Goal: Task Accomplishment & Management: Use online tool/utility

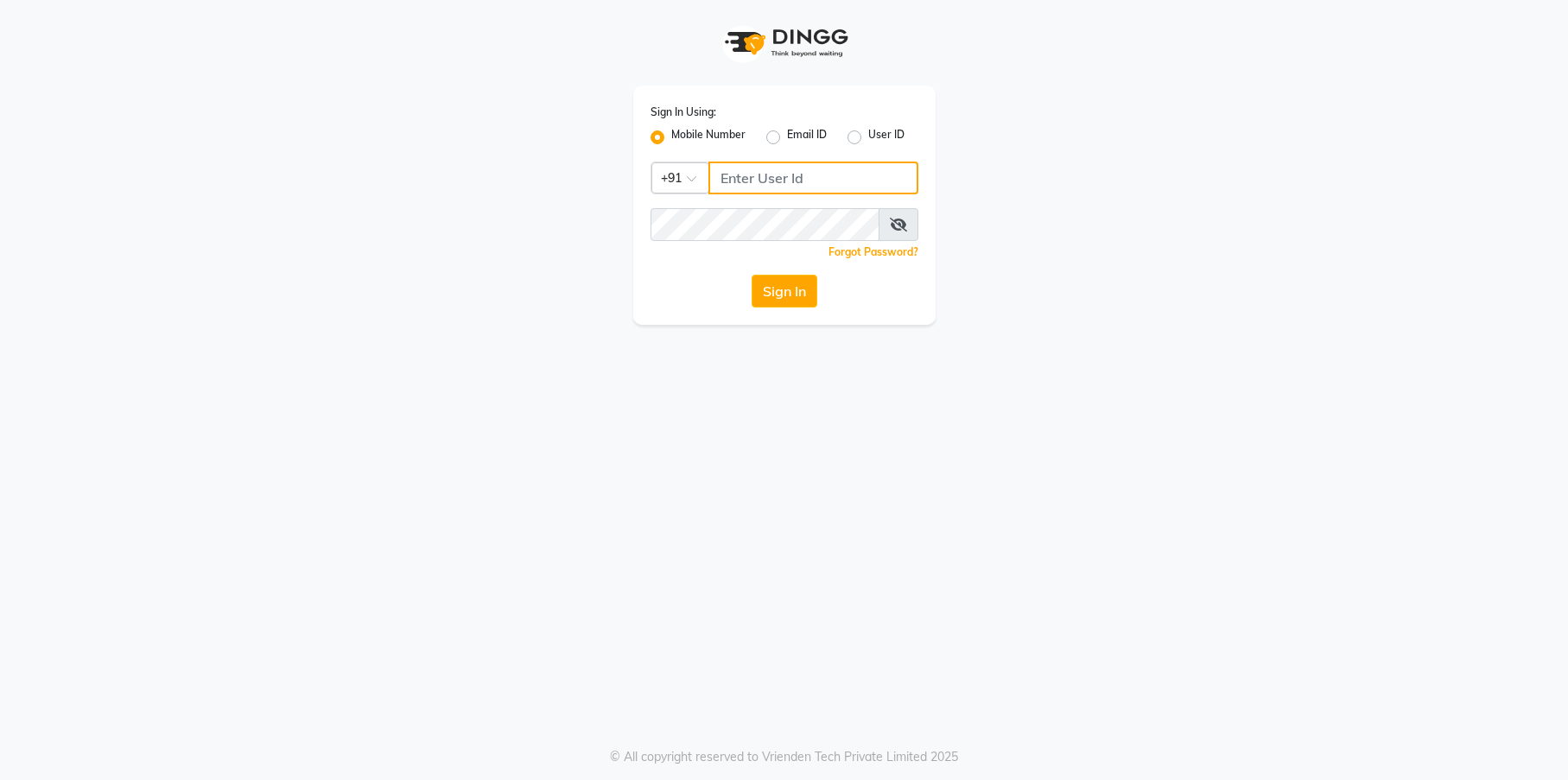
type input "9526010002"
click at [779, 288] on button "Sign In" at bounding box center [784, 291] width 66 height 33
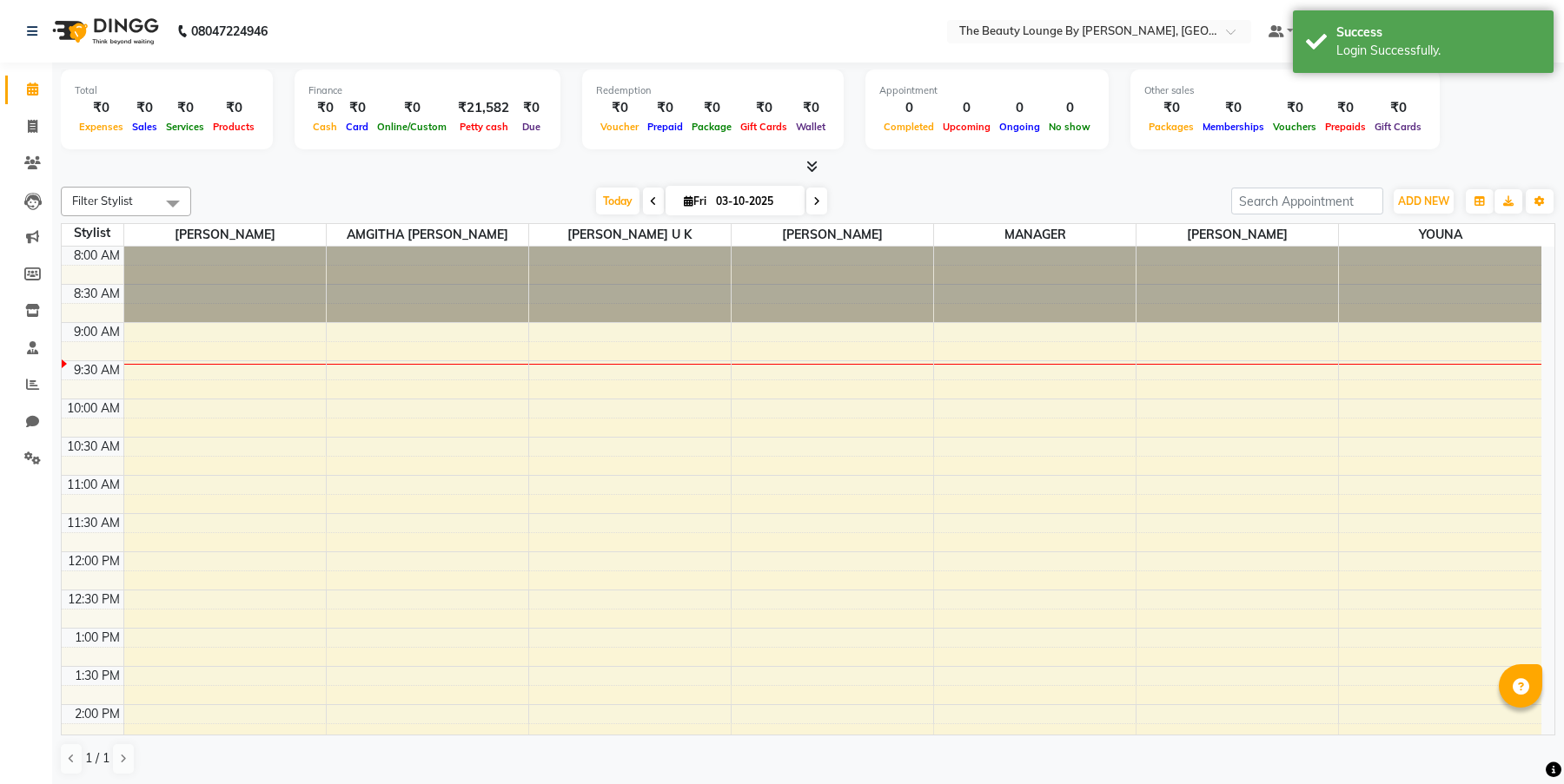
click at [650, 201] on icon at bounding box center [654, 201] width 7 height 10
type input "02-10-2025"
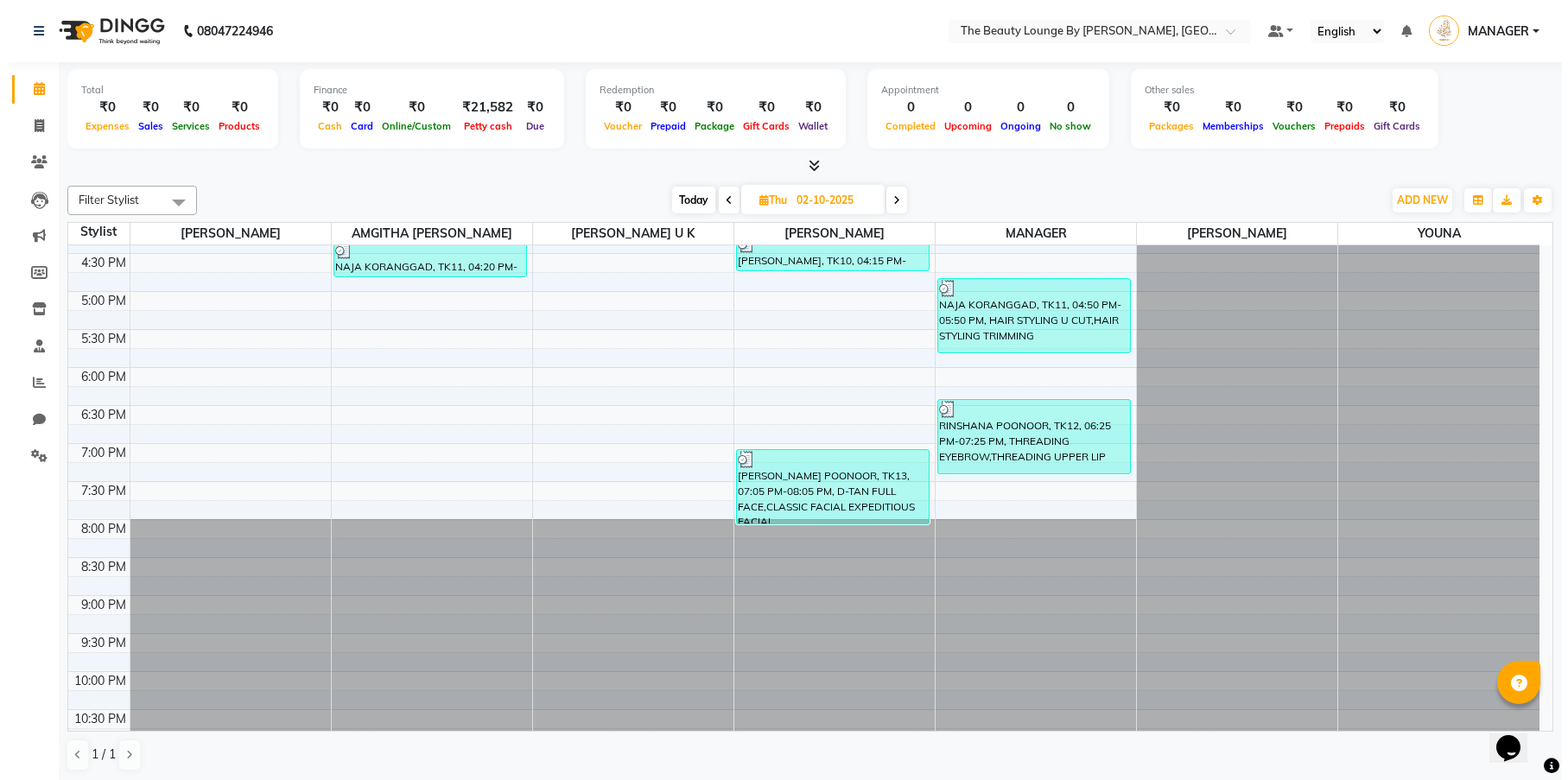
scroll to position [730, 0]
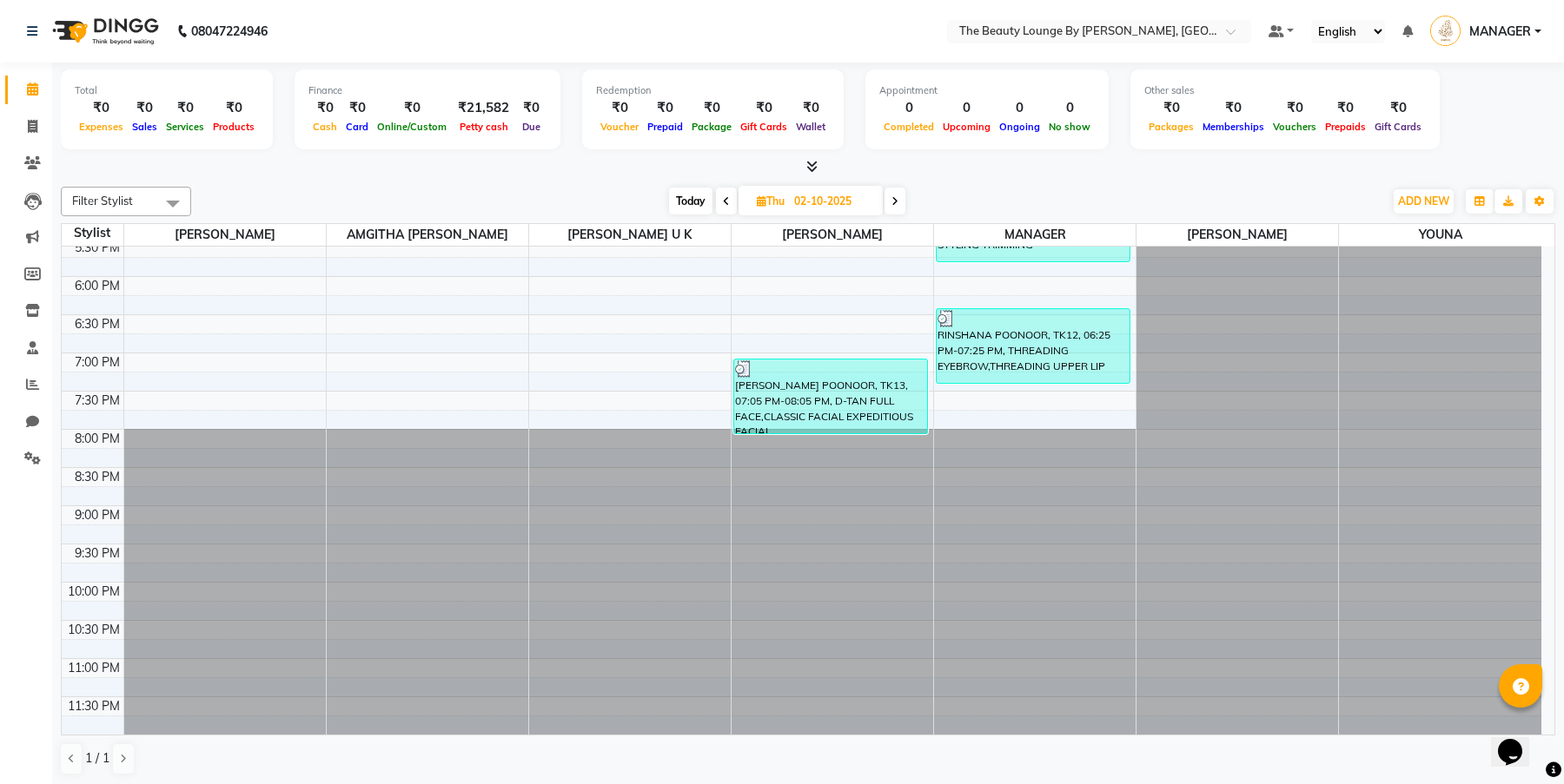
drag, startPoint x: 1550, startPoint y: 465, endPoint x: 29, endPoint y: 2, distance: 1589.9
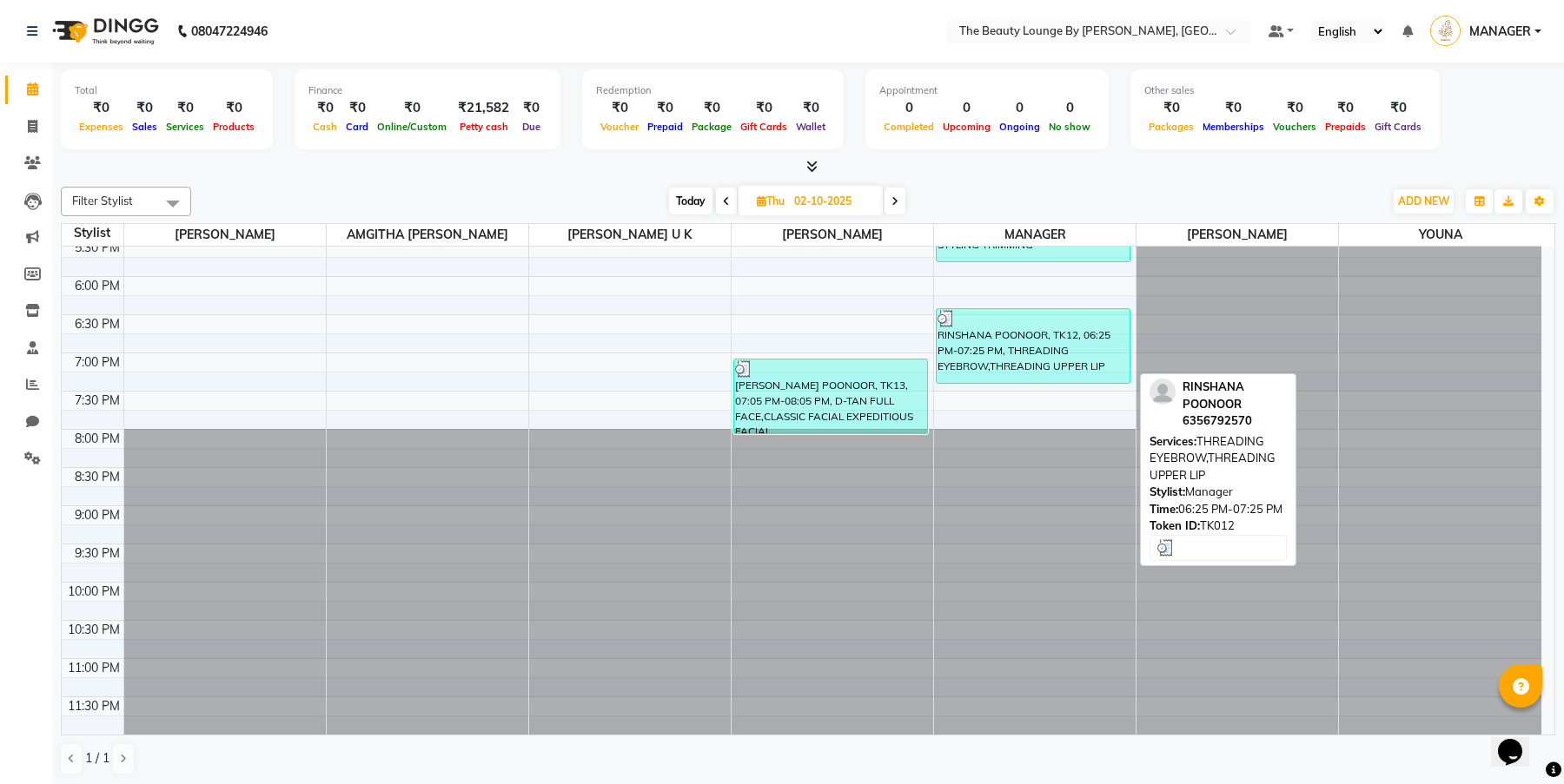
click at [1045, 357] on div "RINSHANA POONOOR, TK12, 06:25 PM-07:25 PM, THREADING EYEBROW,THREADING UPPER LIP" at bounding box center [1033, 346] width 193 height 73
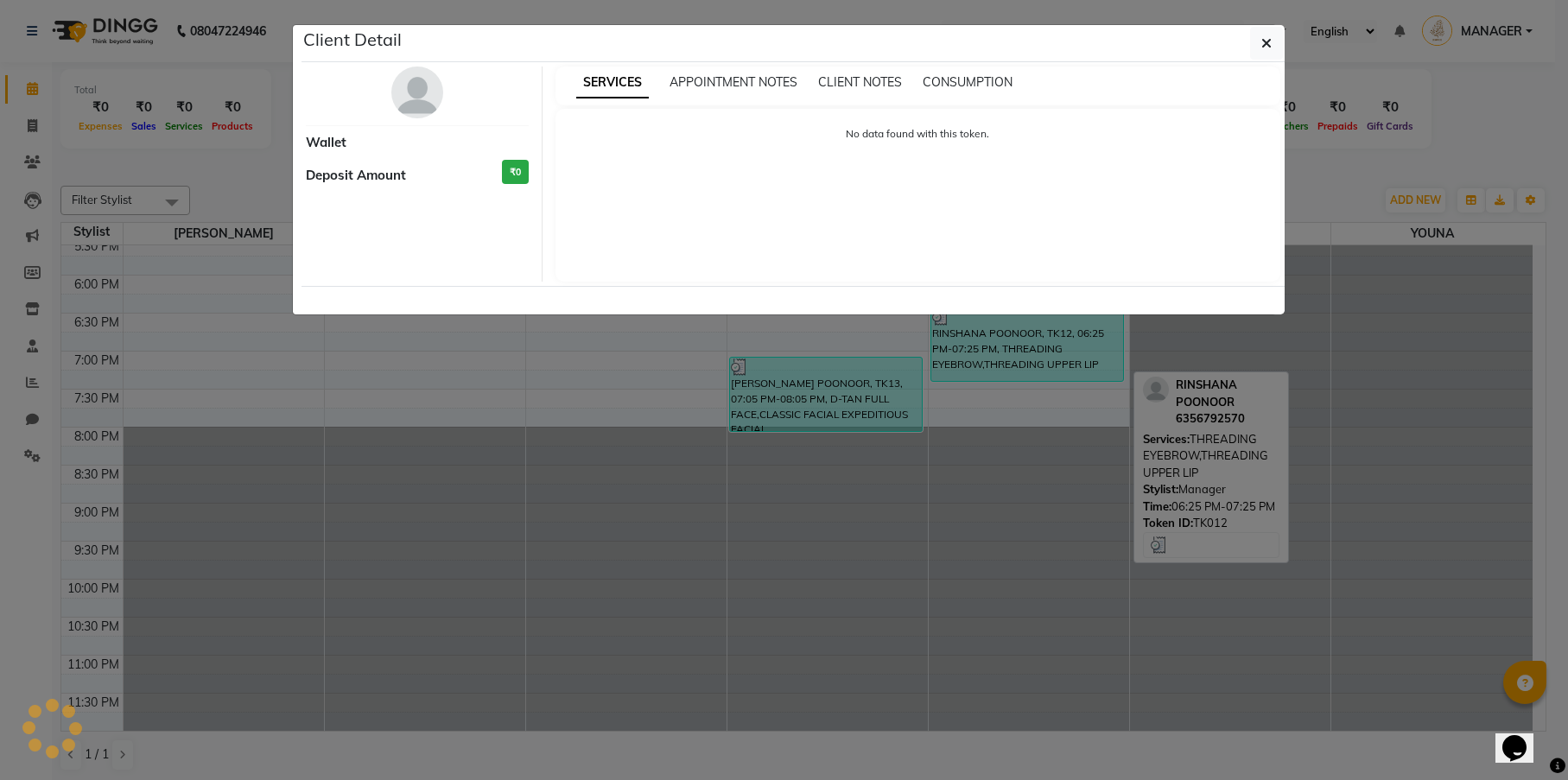
select select "3"
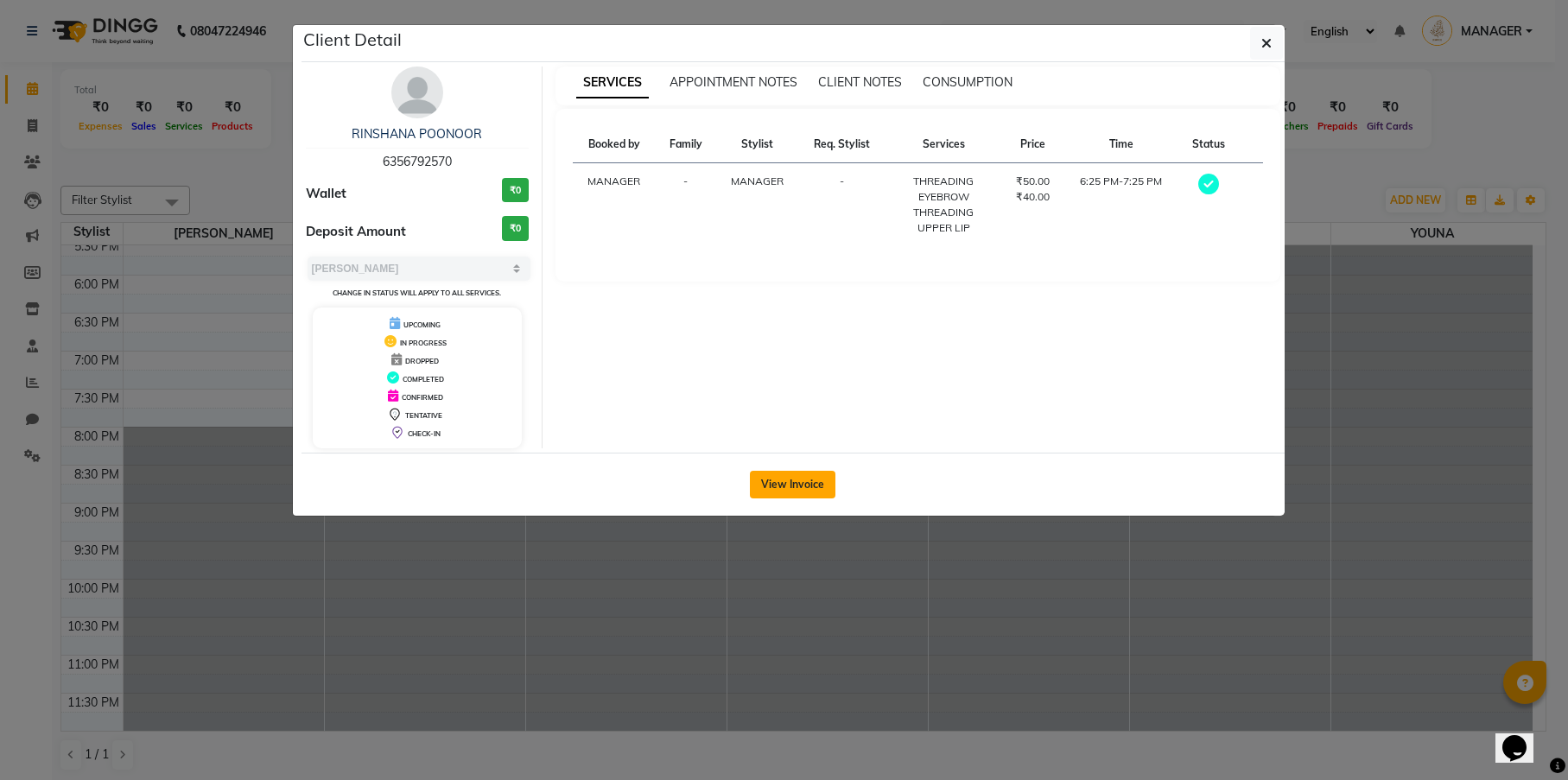
click at [808, 480] on button "View Invoice" at bounding box center [793, 485] width 86 height 27
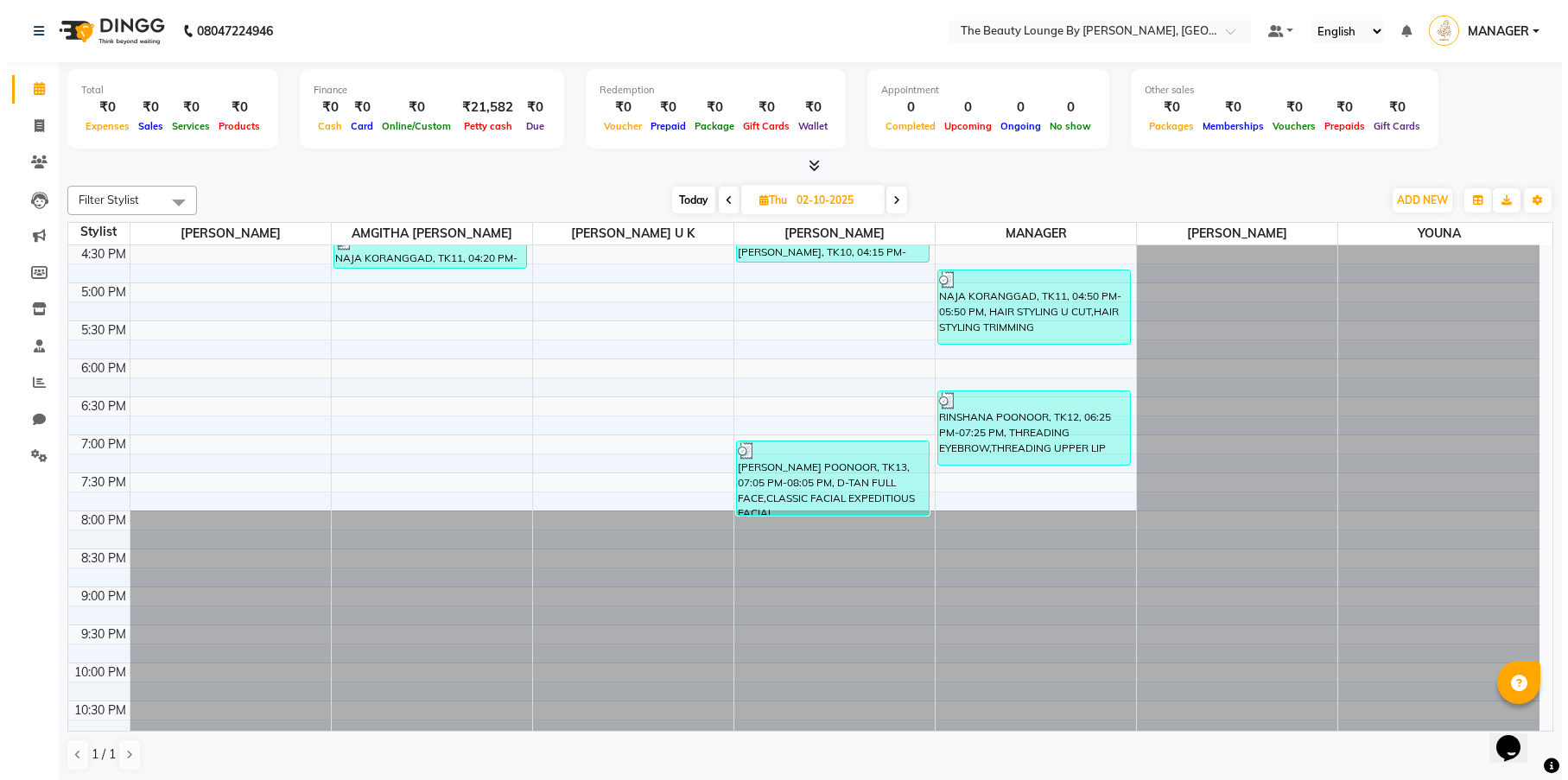
scroll to position [730, 0]
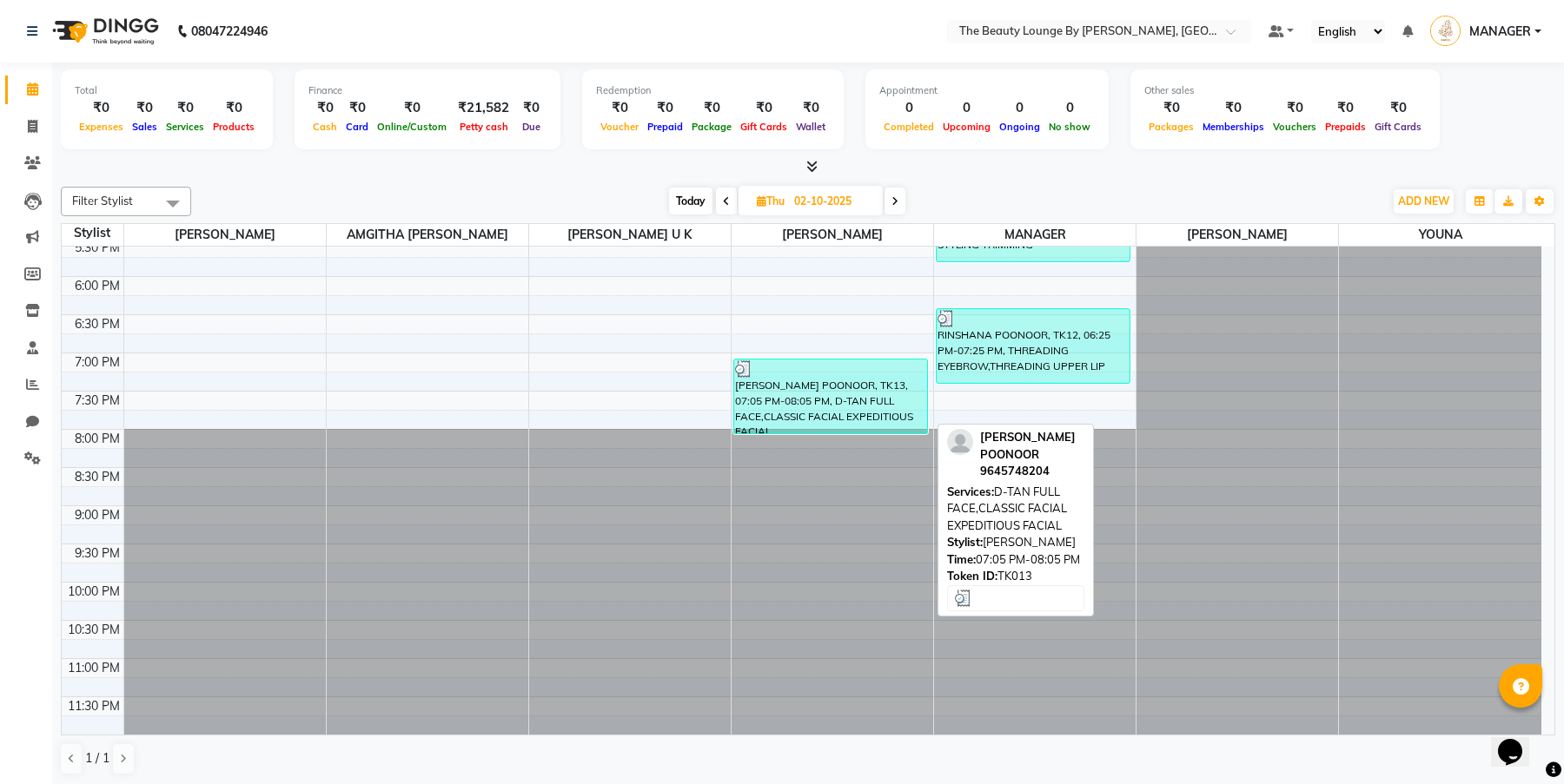
click at [823, 413] on div "[PERSON_NAME] POONOOR, TK13, 07:05 PM-08:05 PM, D-TAN FULL FACE,CLASSIC FACIAL …" at bounding box center [830, 397] width 193 height 73
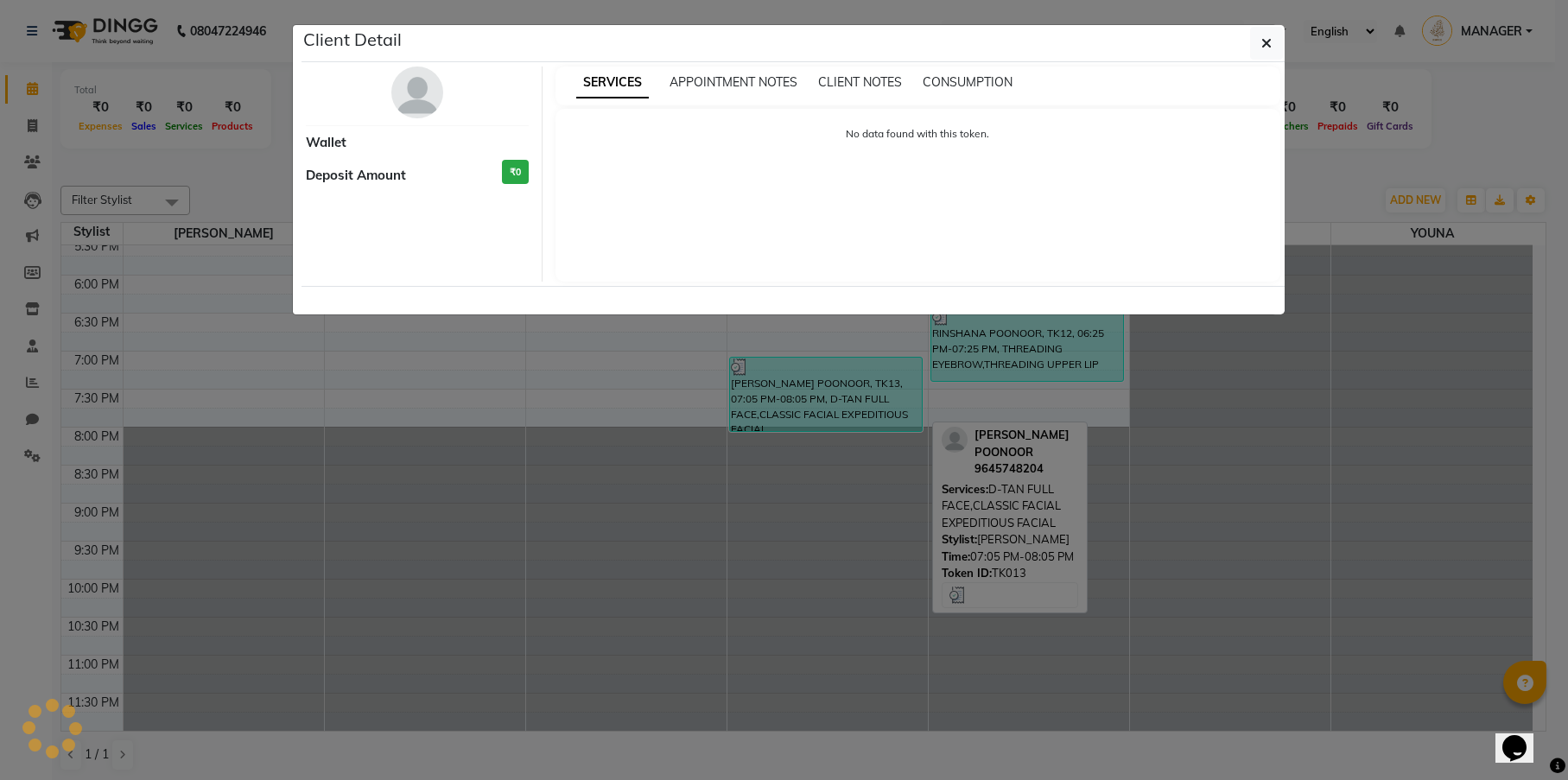
select select "3"
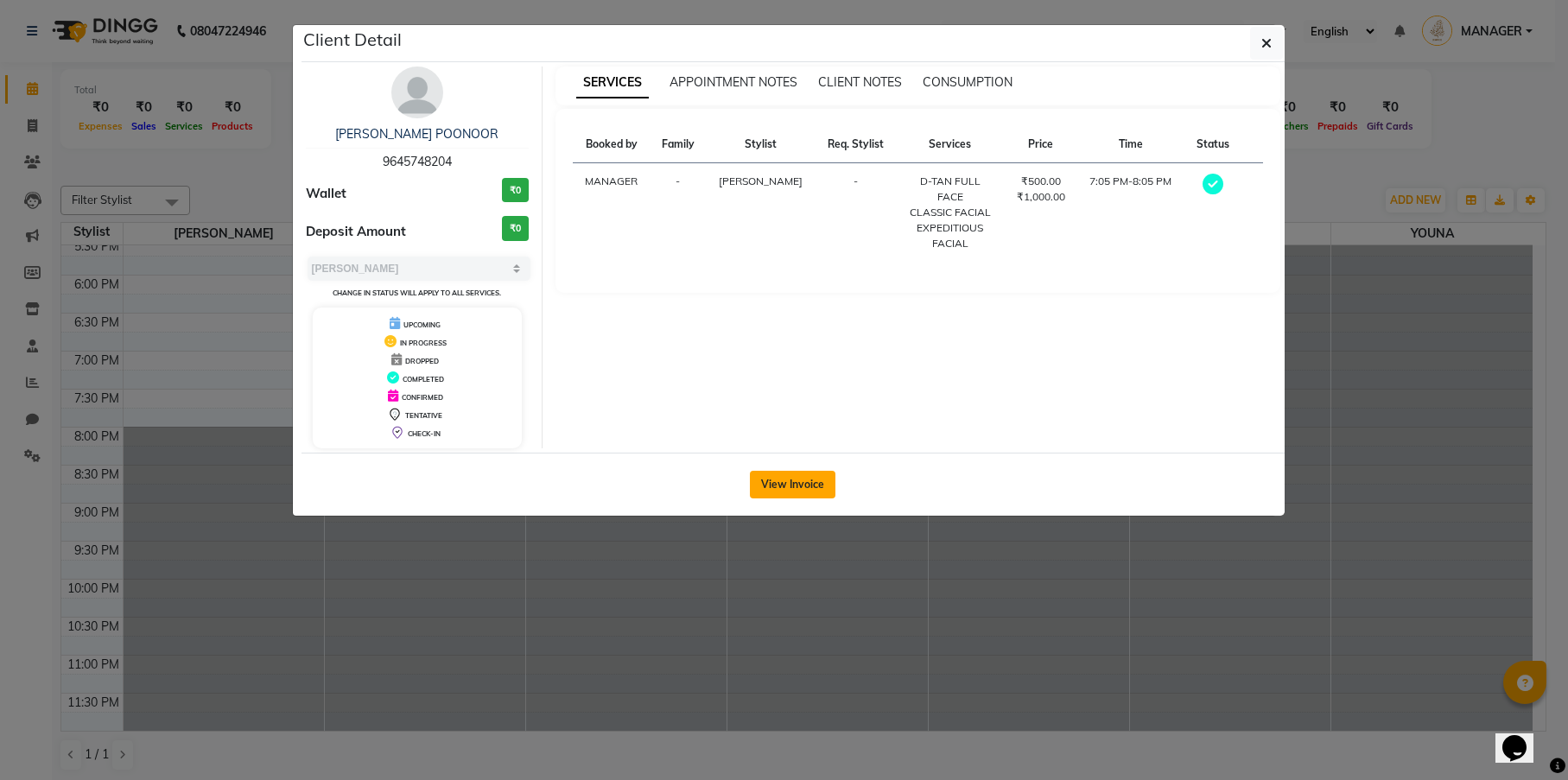
click at [809, 485] on button "View Invoice" at bounding box center [793, 485] width 86 height 27
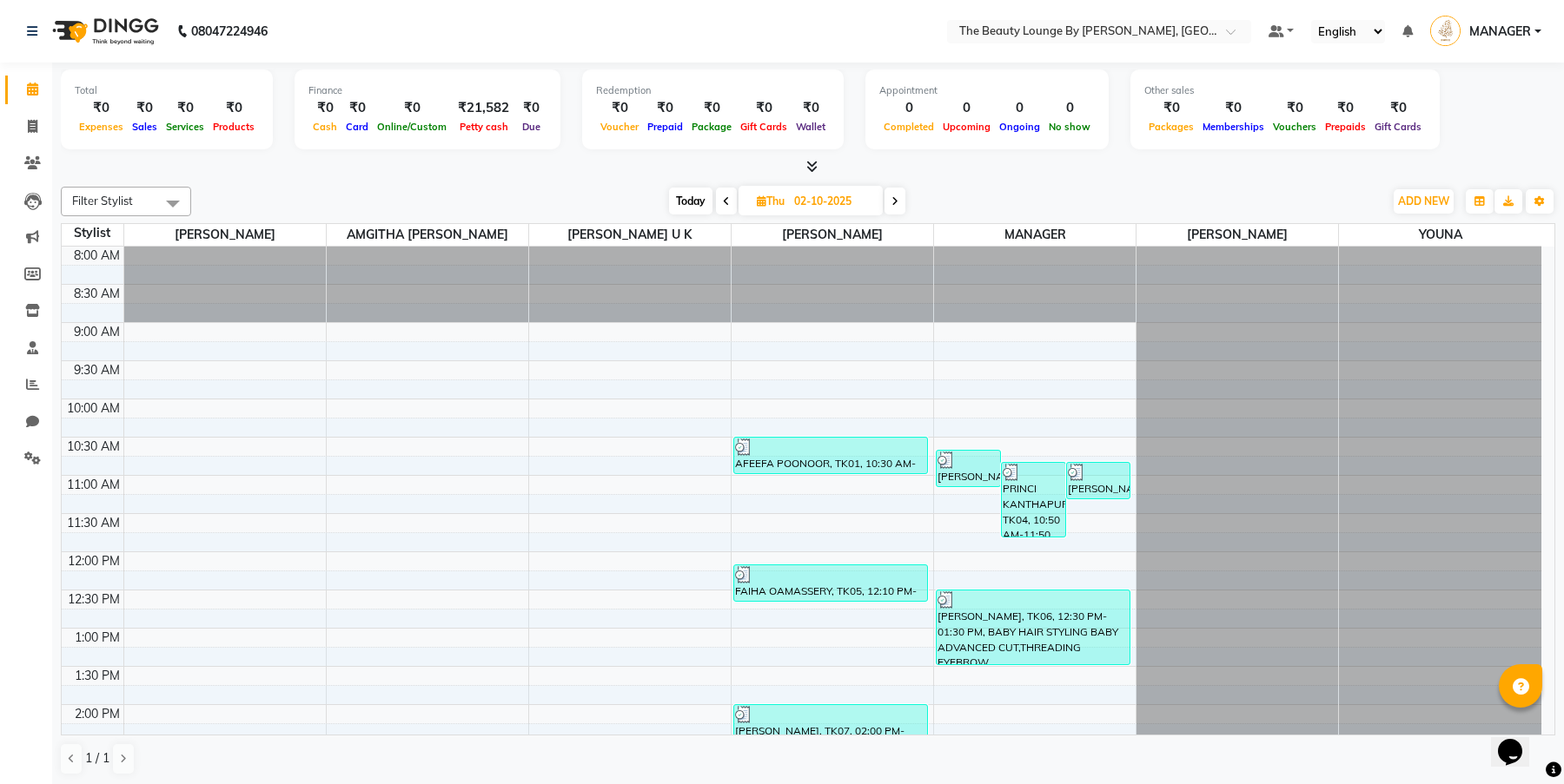
click at [892, 201] on icon at bounding box center [895, 201] width 7 height 10
type input "03-10-2025"
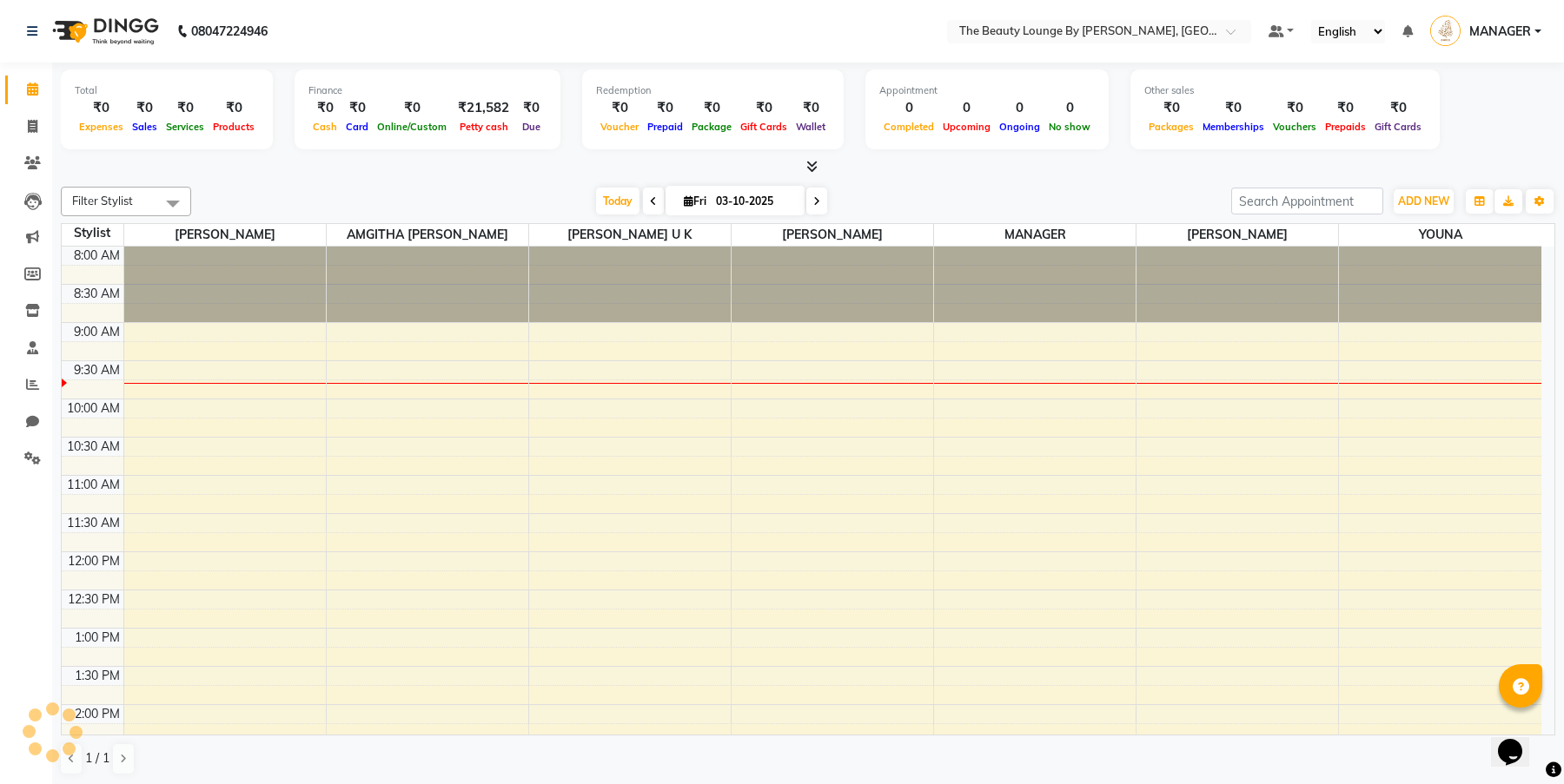
scroll to position [76, 0]
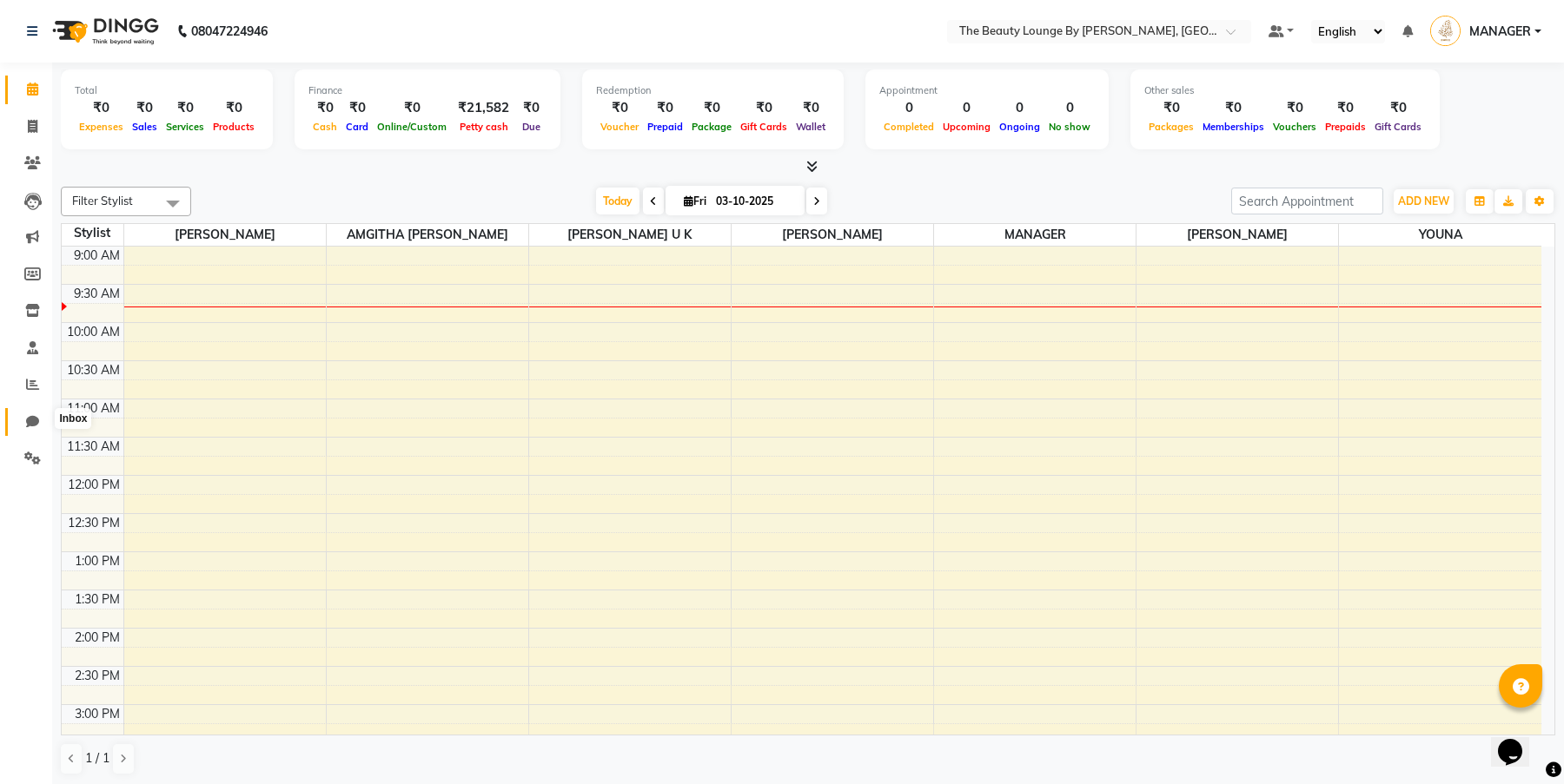
click at [32, 412] on span at bounding box center [32, 422] width 30 height 20
select select "100"
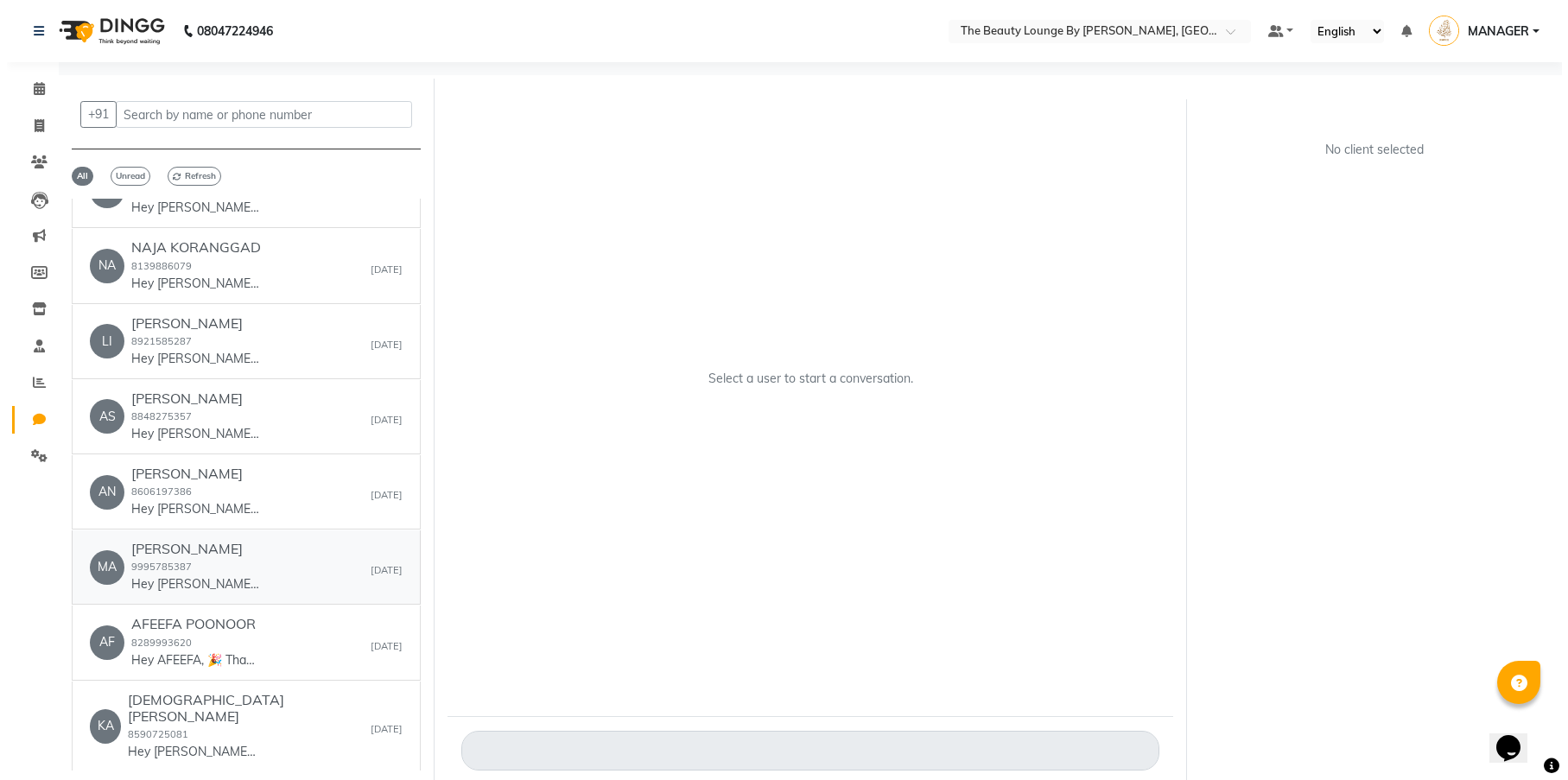
scroll to position [84, 0]
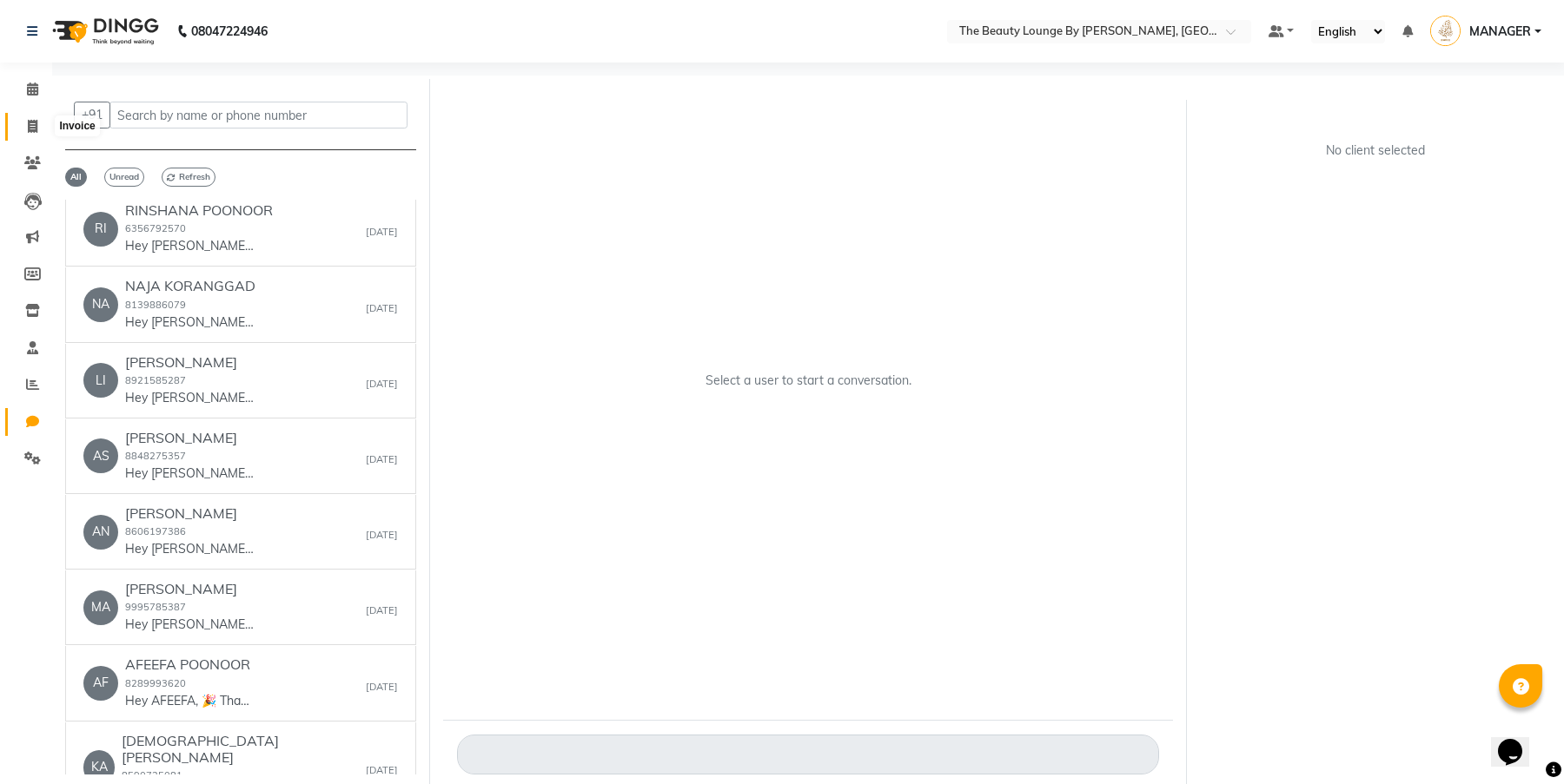
click at [24, 121] on span at bounding box center [32, 128] width 30 height 20
select select "8577"
select select "service"
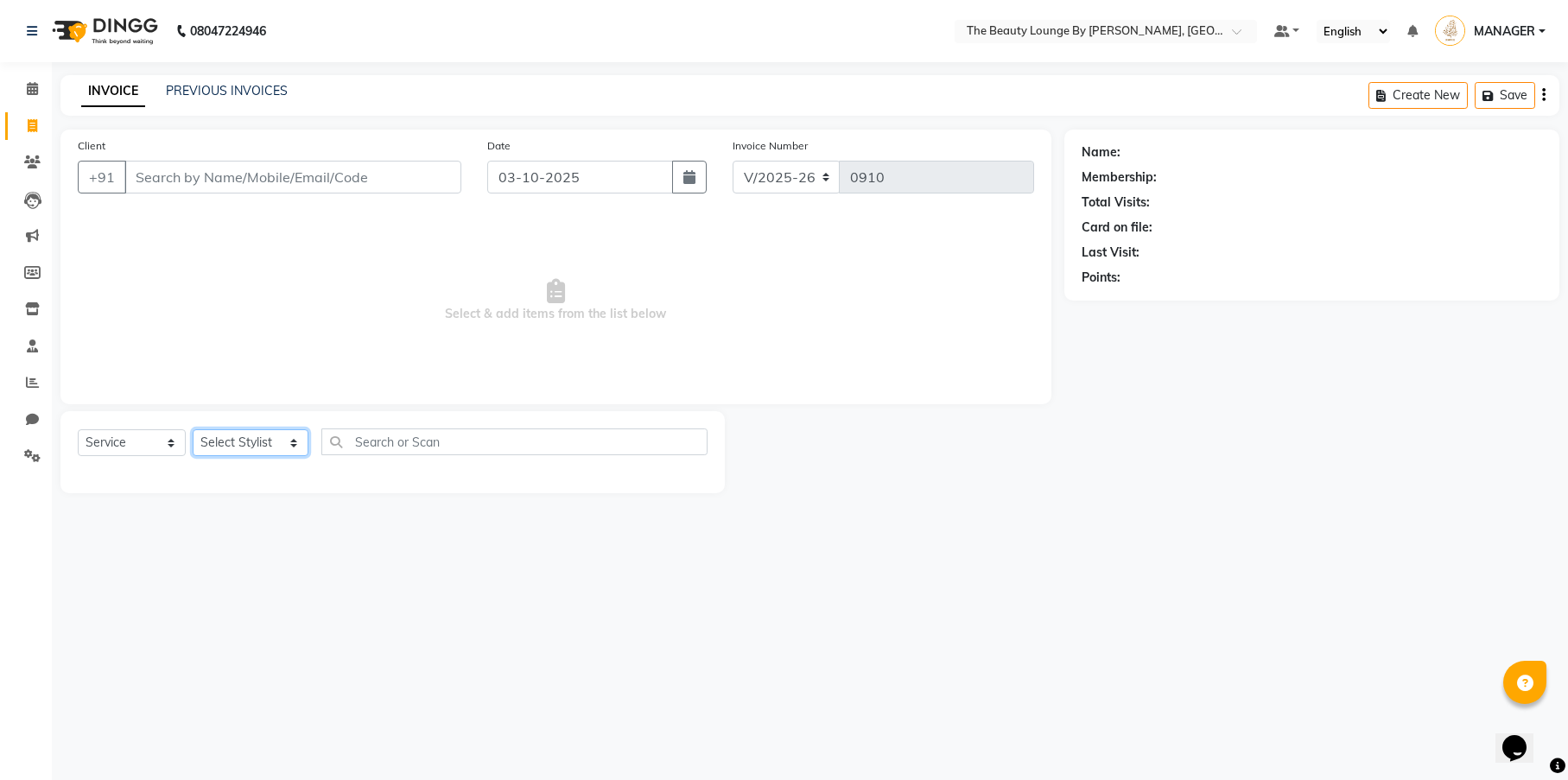
select select "85821"
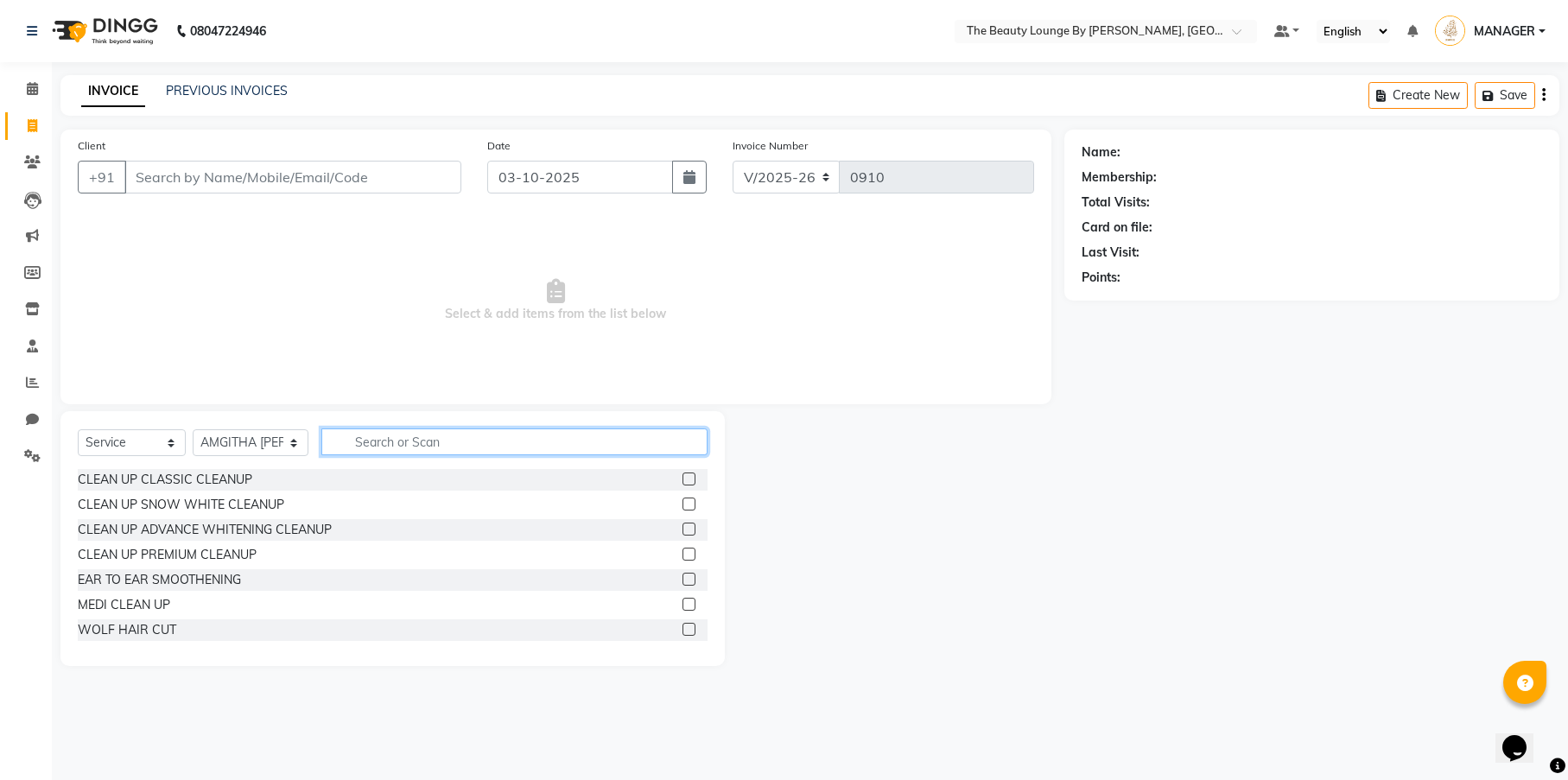
click at [358, 439] on input "text" at bounding box center [514, 441] width 386 height 26
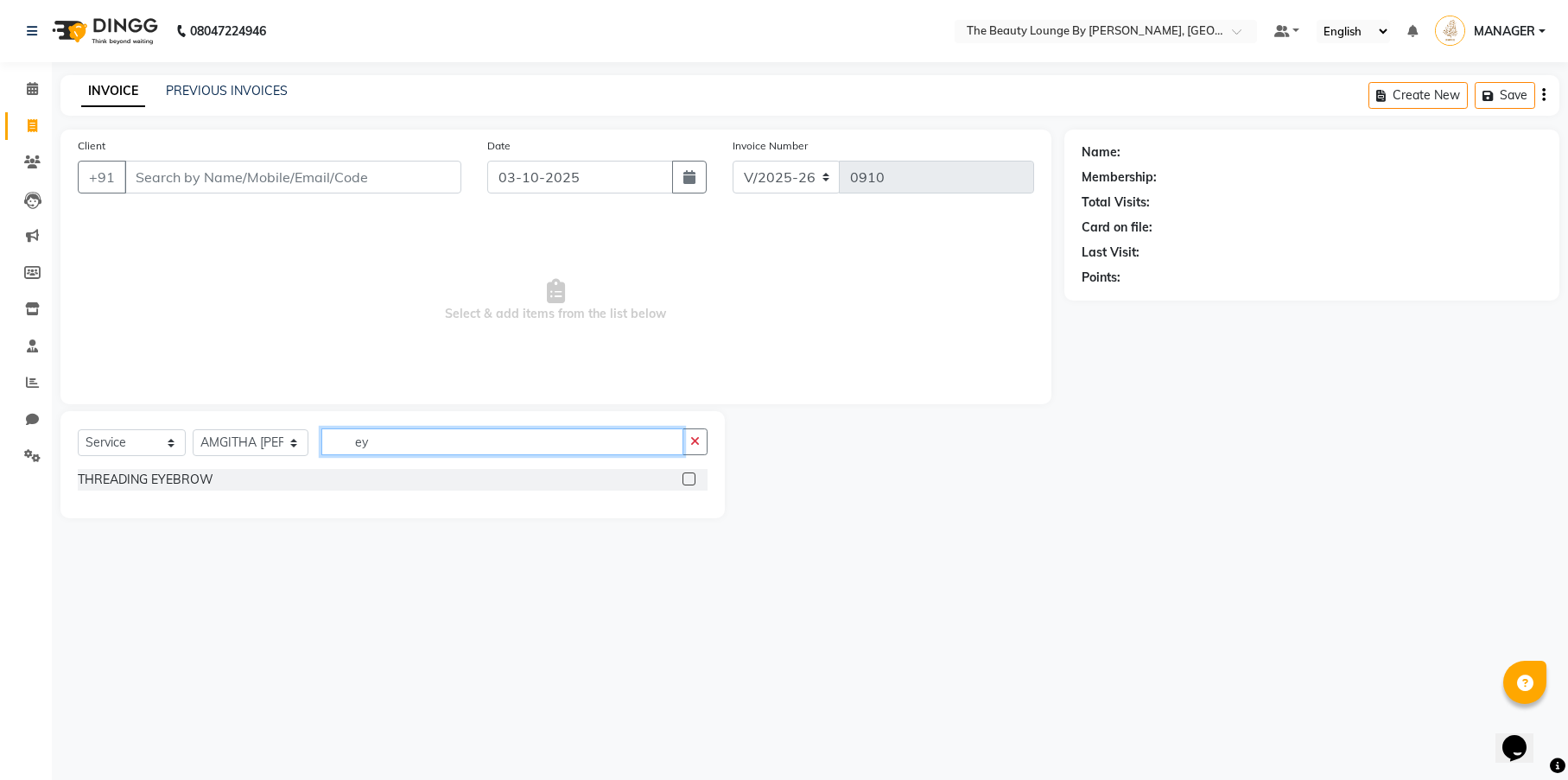
type input "ey"
click at [689, 479] on label at bounding box center [689, 479] width 13 height 13
click at [689, 479] on input "checkbox" at bounding box center [688, 480] width 11 height 11
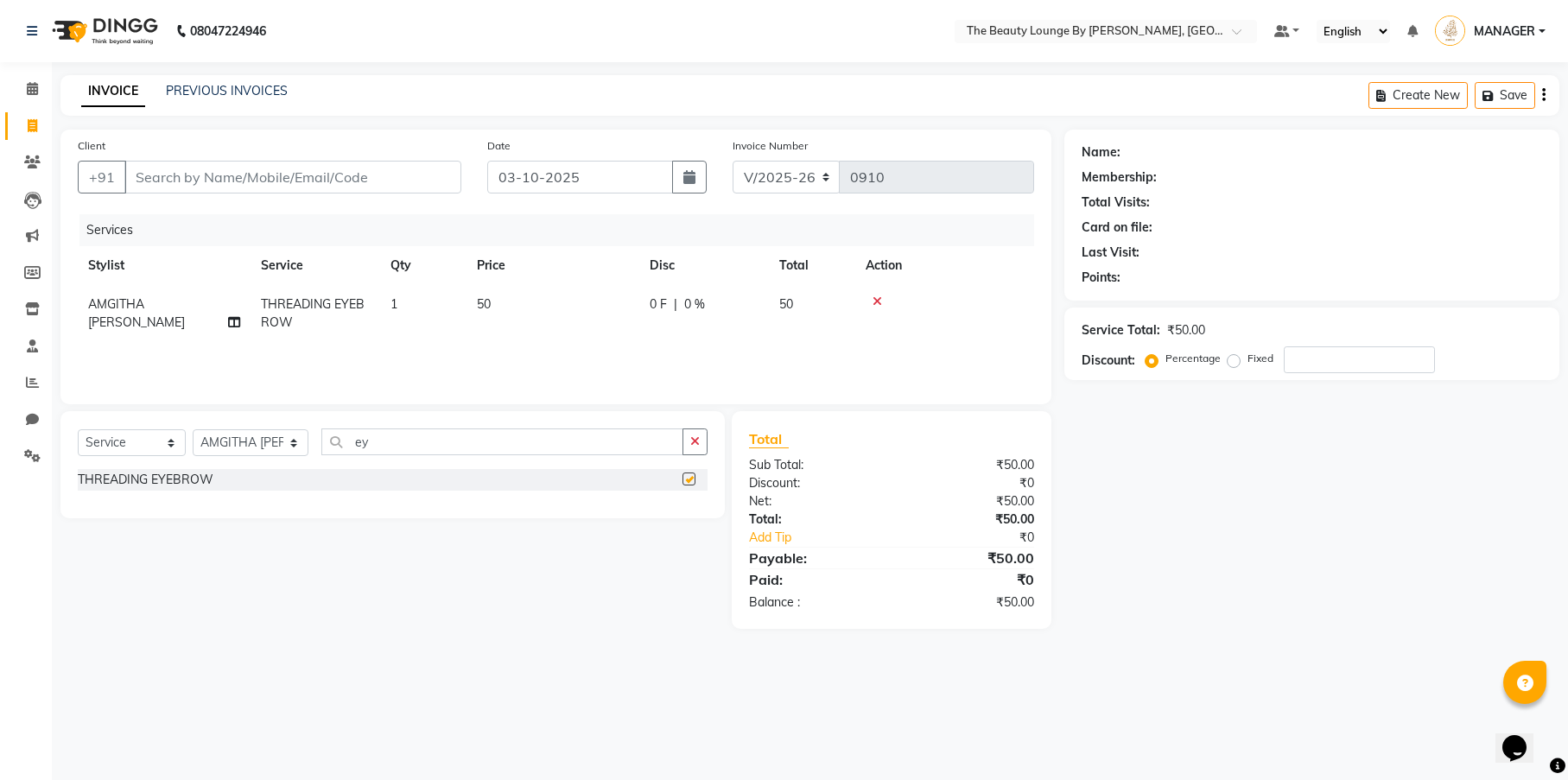
checkbox input "false"
click at [437, 172] on input "Client" at bounding box center [292, 177] width 337 height 33
